Goal: Browse casually: Explore the website without a specific task or goal

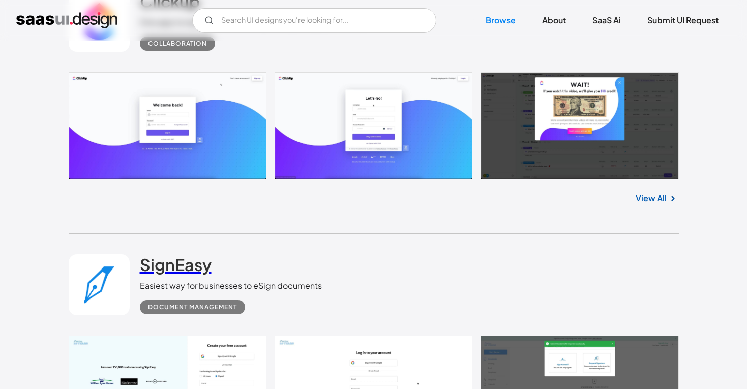
scroll to position [2480, 0]
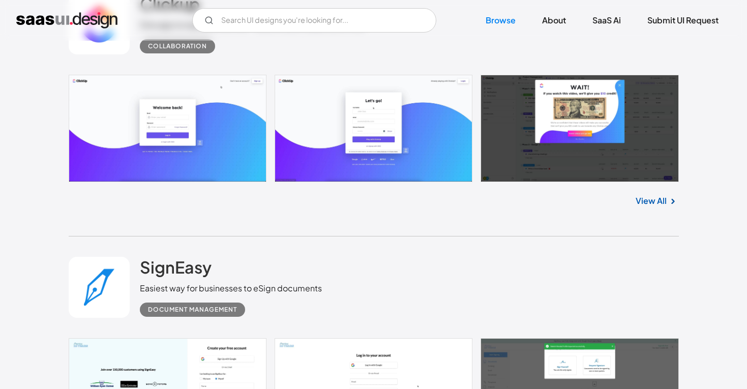
click at [169, 120] on link at bounding box center [374, 128] width 610 height 107
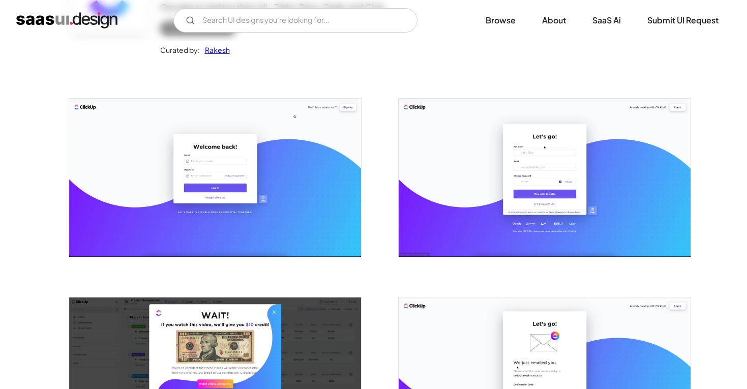
scroll to position [152, 0]
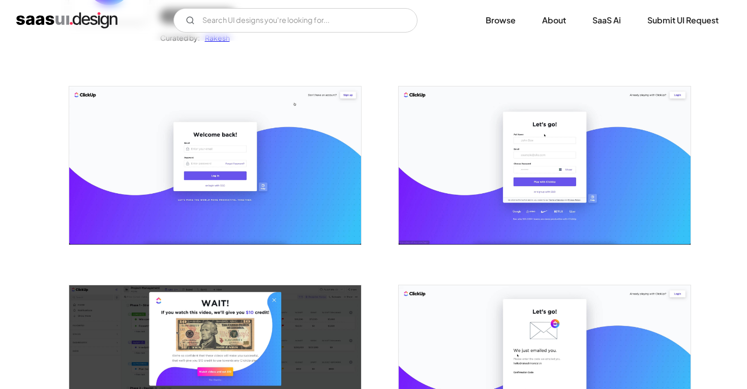
click at [273, 198] on img "open lightbox" at bounding box center [215, 165] width 292 height 158
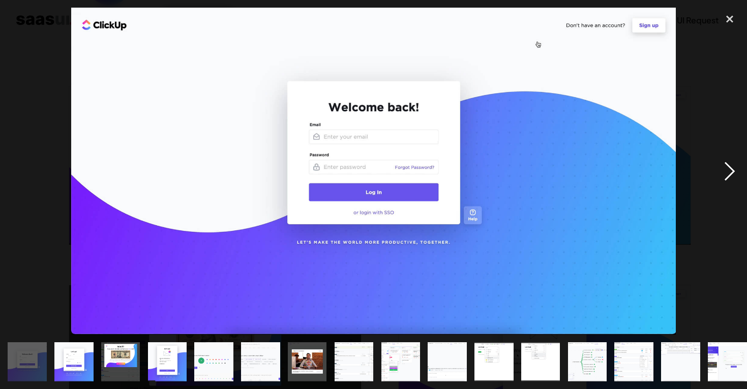
click at [725, 175] on div "next image" at bounding box center [730, 171] width 35 height 327
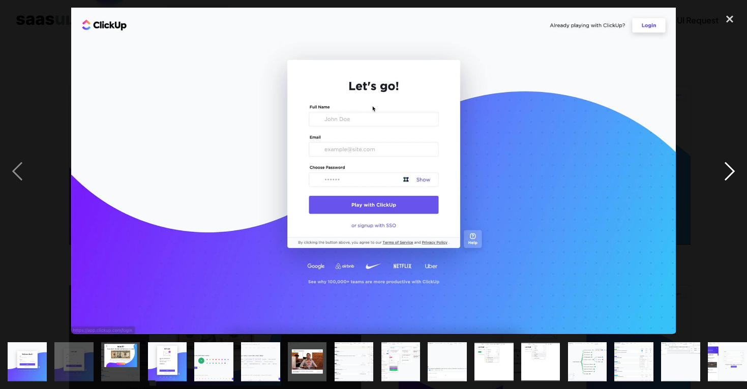
click at [725, 175] on div "next image" at bounding box center [730, 171] width 35 height 327
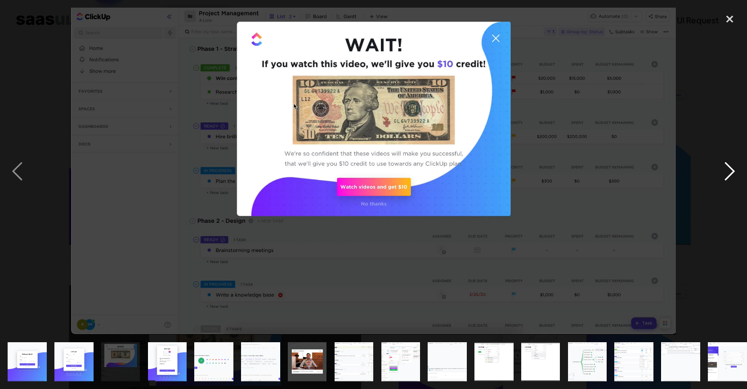
click at [725, 175] on div "next image" at bounding box center [730, 171] width 35 height 327
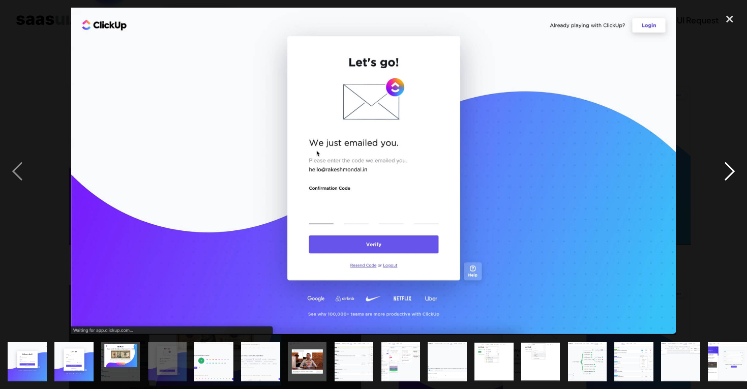
click at [724, 184] on div "next image" at bounding box center [730, 171] width 35 height 327
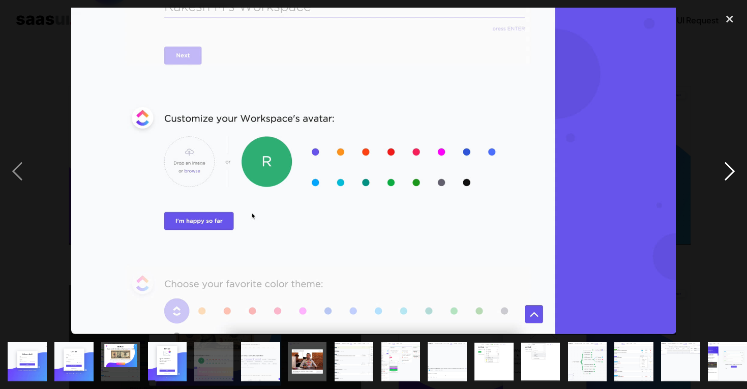
click at [730, 174] on div "next image" at bounding box center [730, 171] width 35 height 327
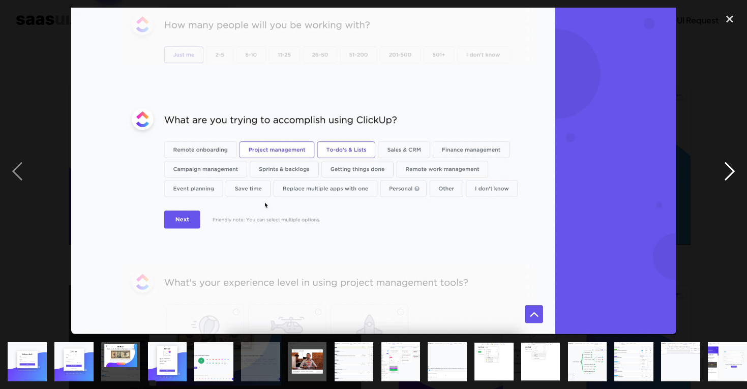
click at [730, 174] on div "next image" at bounding box center [730, 171] width 35 height 327
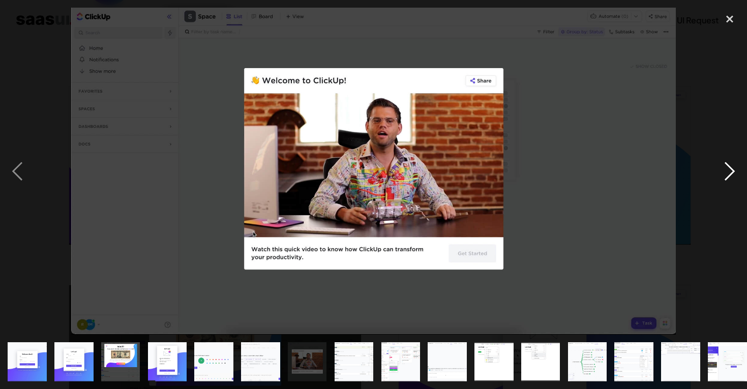
click at [730, 174] on div "next image" at bounding box center [730, 171] width 35 height 327
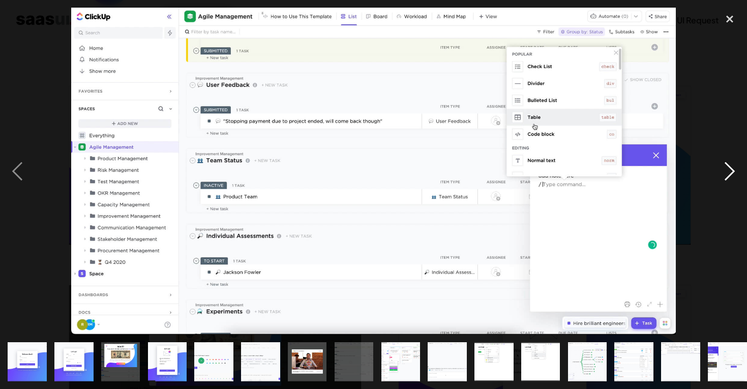
click at [728, 177] on div "next image" at bounding box center [730, 171] width 35 height 327
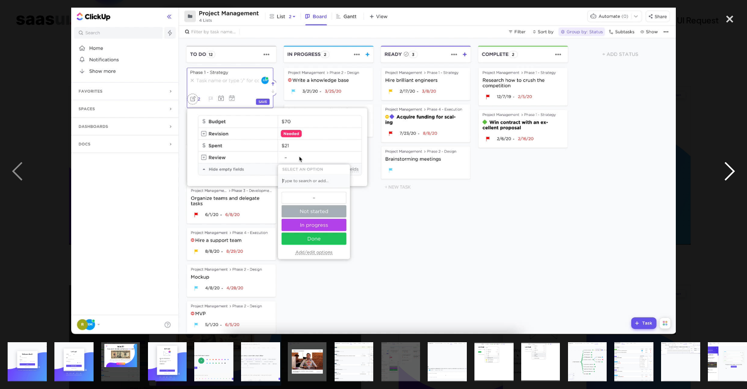
click at [728, 177] on div "next image" at bounding box center [730, 171] width 35 height 327
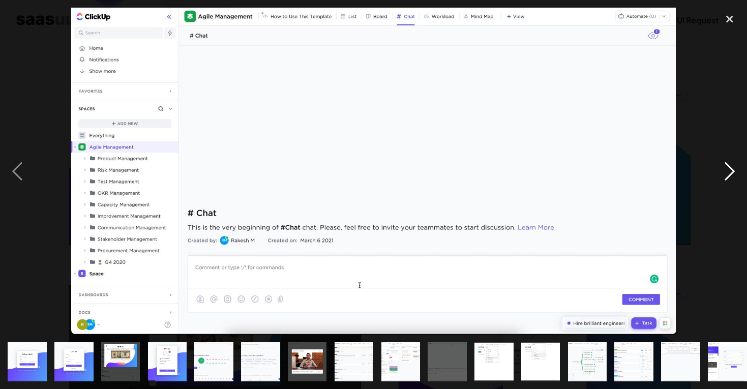
click at [727, 175] on div "next image" at bounding box center [730, 171] width 35 height 327
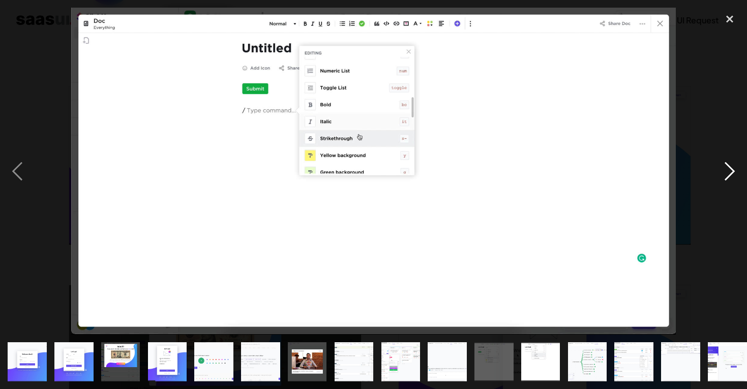
click at [727, 175] on div "next image" at bounding box center [730, 171] width 35 height 327
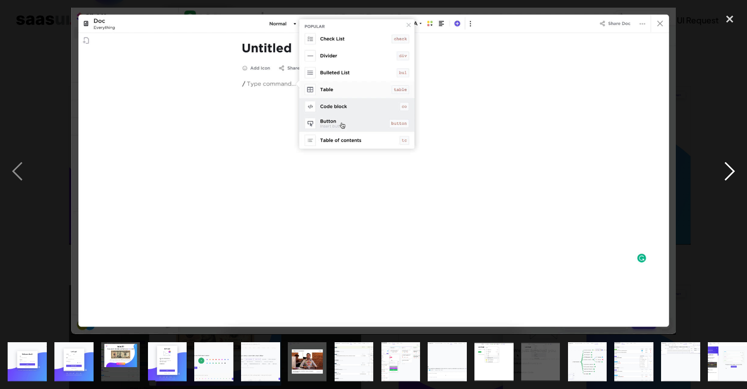
click at [727, 175] on div "next image" at bounding box center [730, 171] width 35 height 327
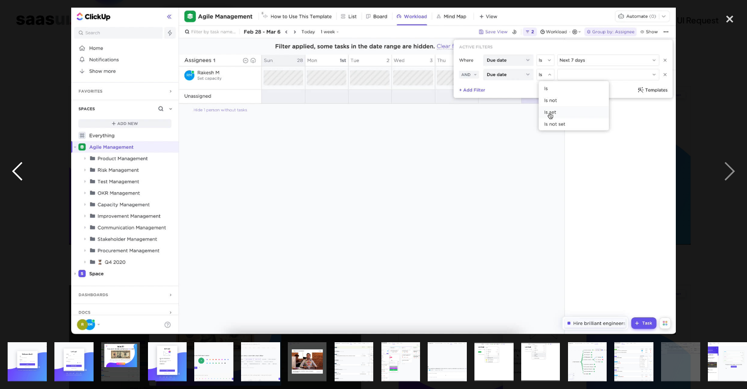
click at [20, 168] on div "previous image" at bounding box center [17, 171] width 35 height 327
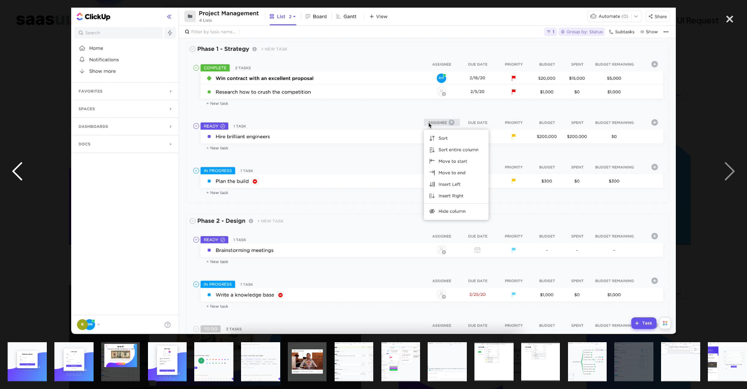
click at [20, 168] on div "previous image" at bounding box center [17, 171] width 35 height 327
